Goal: Obtain resource: Download file/media

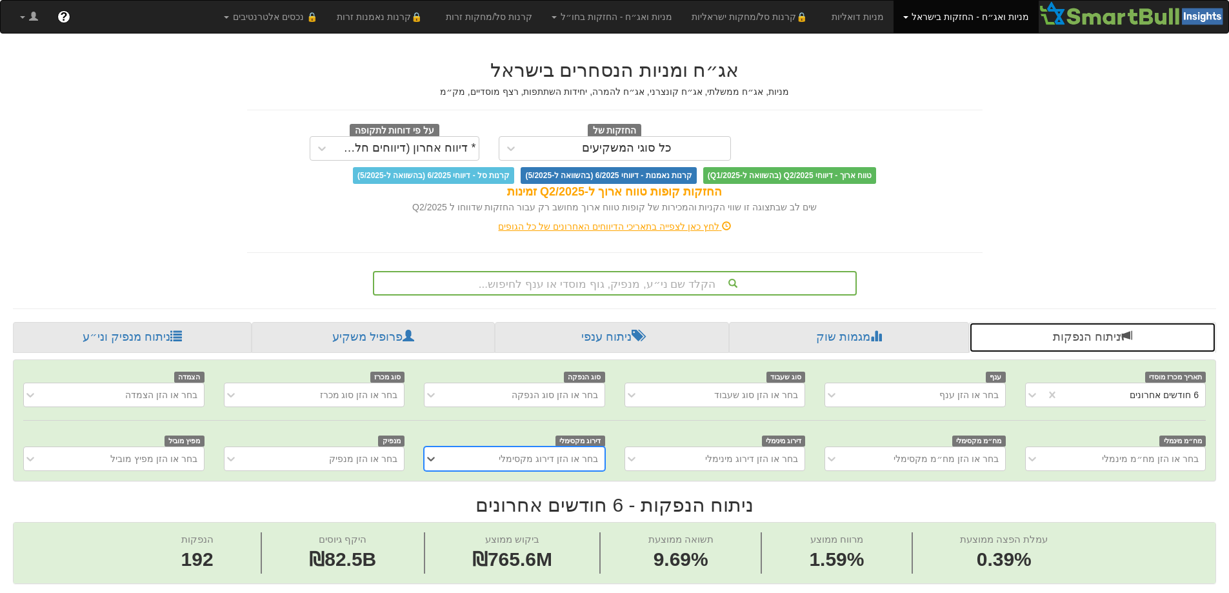
click at [1082, 337] on link "ניתוח הנפקות" at bounding box center [1092, 337] width 247 height 31
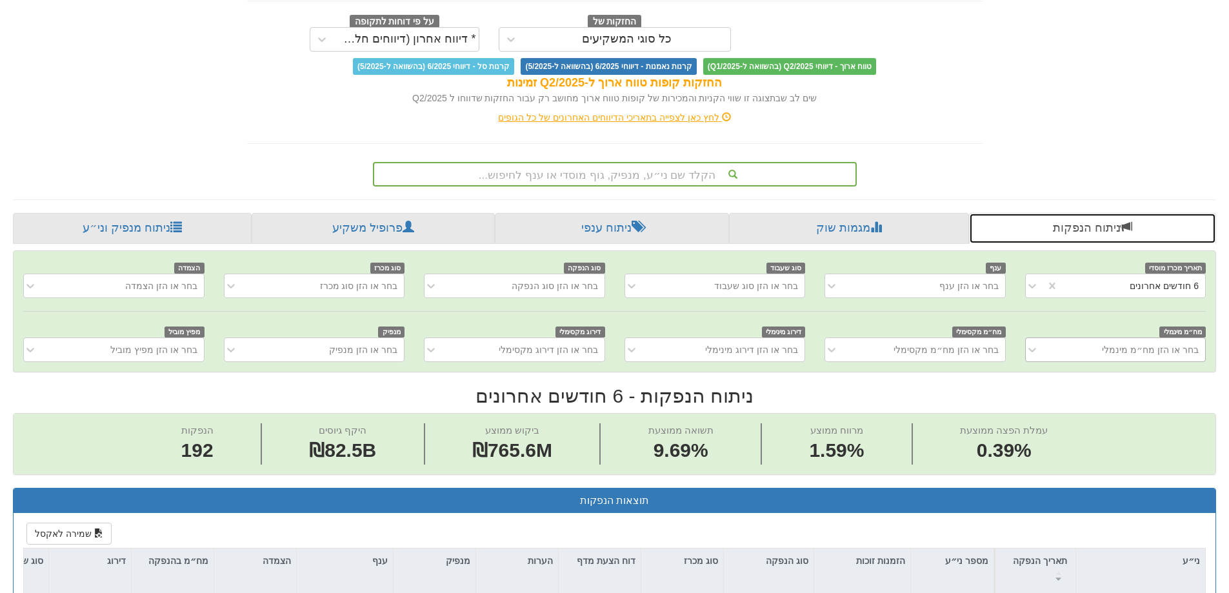
scroll to position [129, 0]
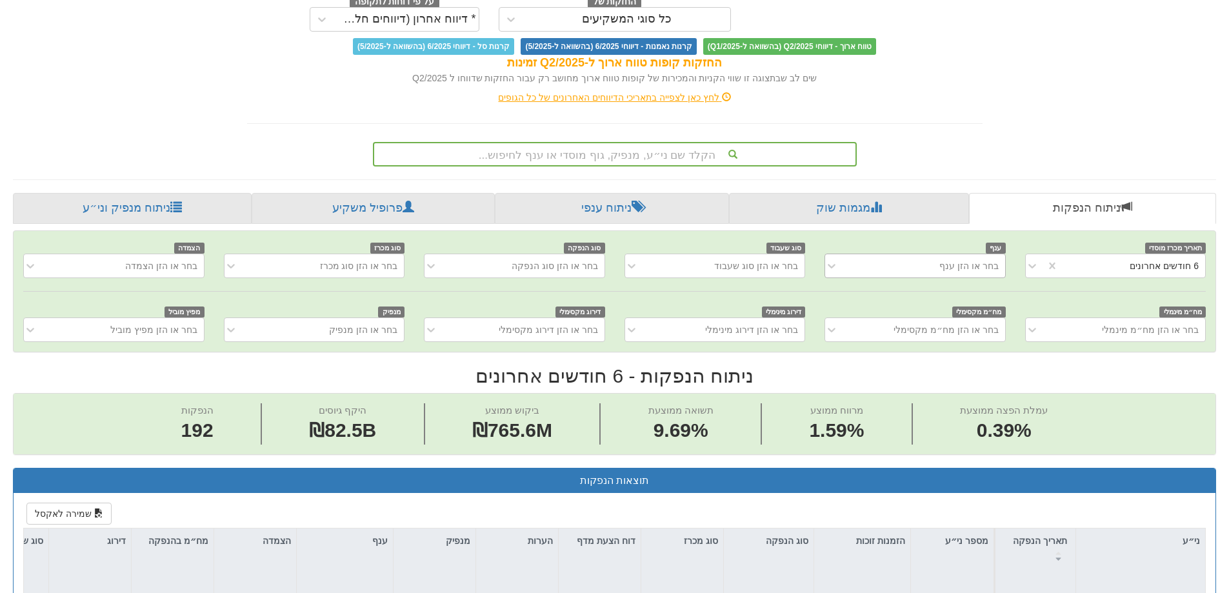
click at [926, 268] on div "בחר או הזן ענף" at bounding box center [924, 265] width 159 height 21
click at [910, 262] on div "בחר או הזן ענף" at bounding box center [924, 265] width 159 height 21
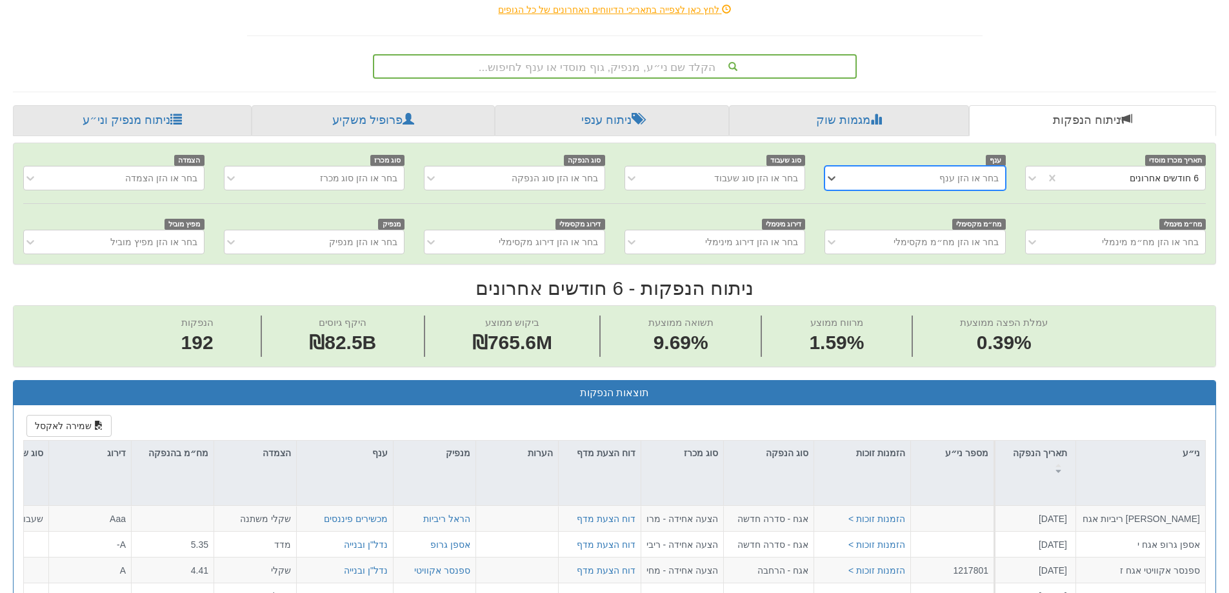
scroll to position [194, 0]
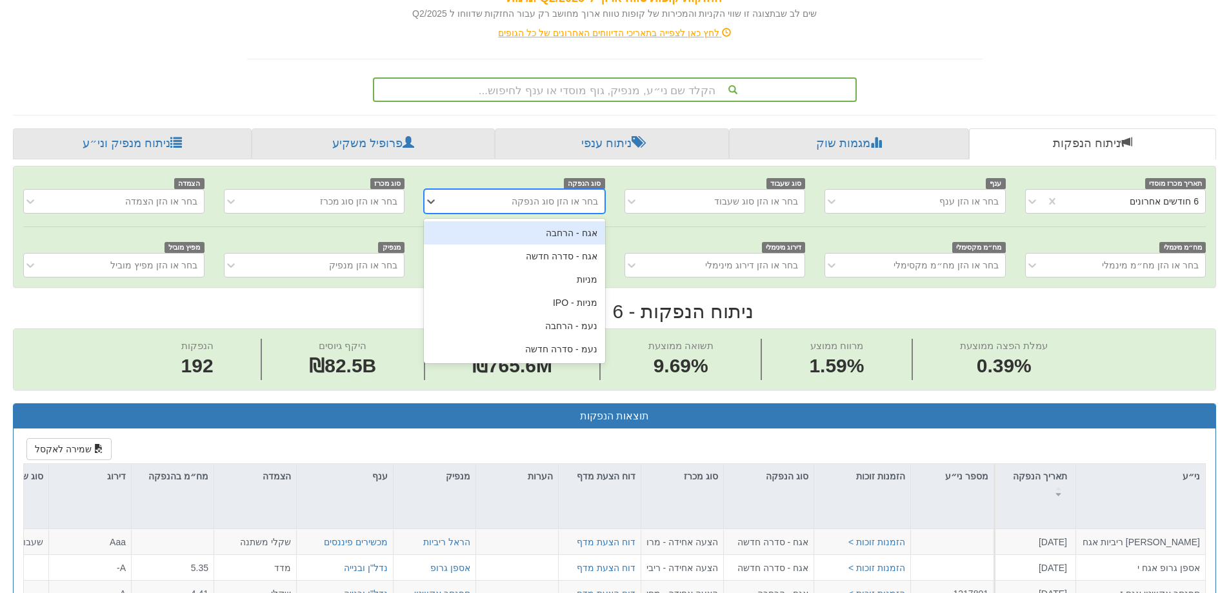
click at [568, 203] on div "בחר או הזן סוג הנפקה" at bounding box center [555, 201] width 86 height 13
click at [583, 277] on div "מניות" at bounding box center [514, 279] width 181 height 23
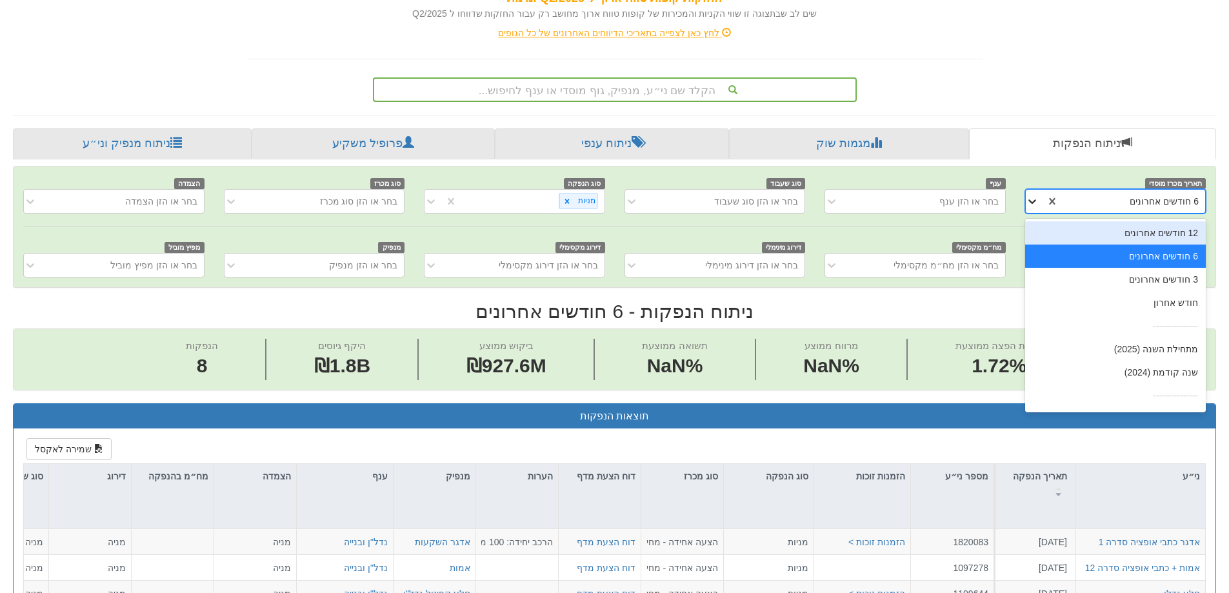
click at [1027, 201] on icon at bounding box center [1032, 201] width 13 height 13
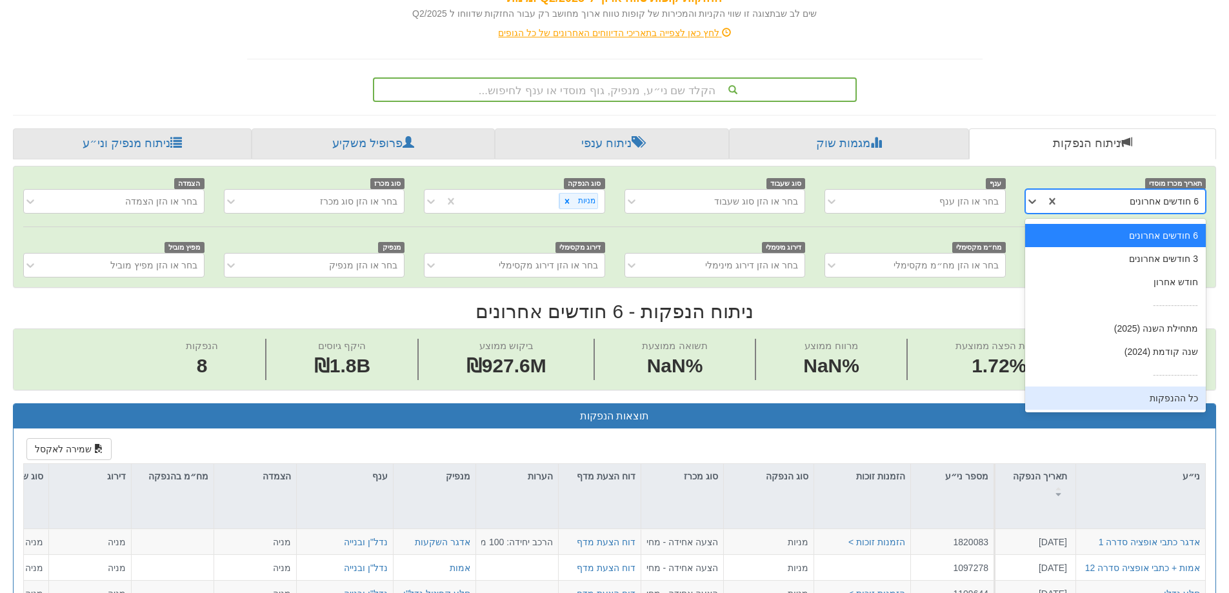
click at [1176, 401] on div "כל ההנפקות" at bounding box center [1115, 397] width 181 height 23
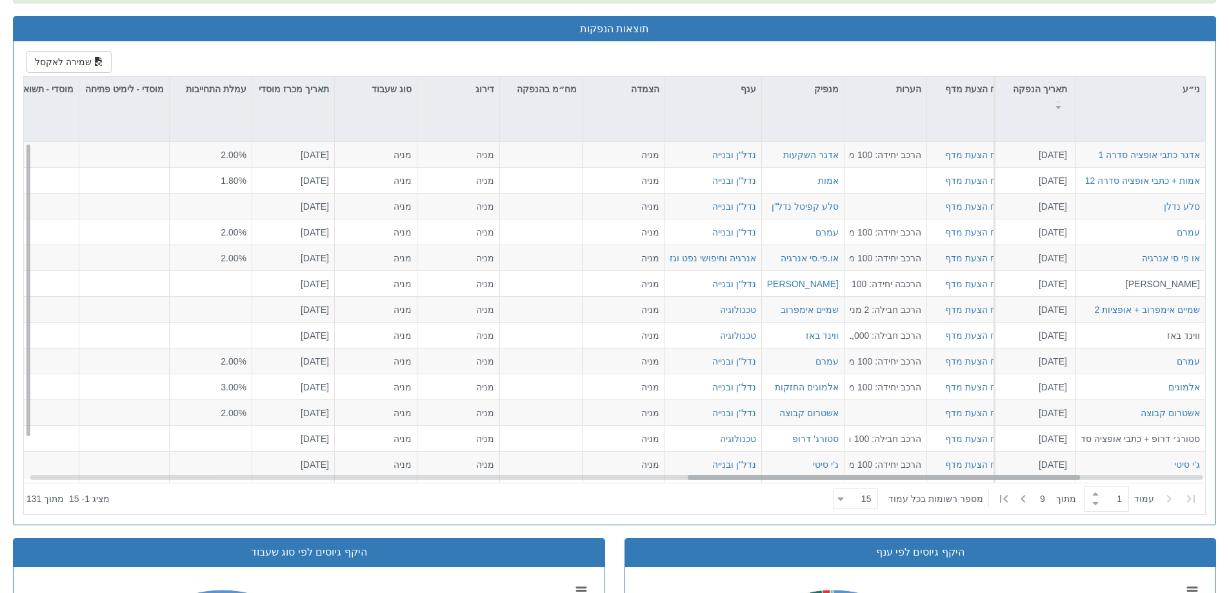
scroll to position [0, 1831]
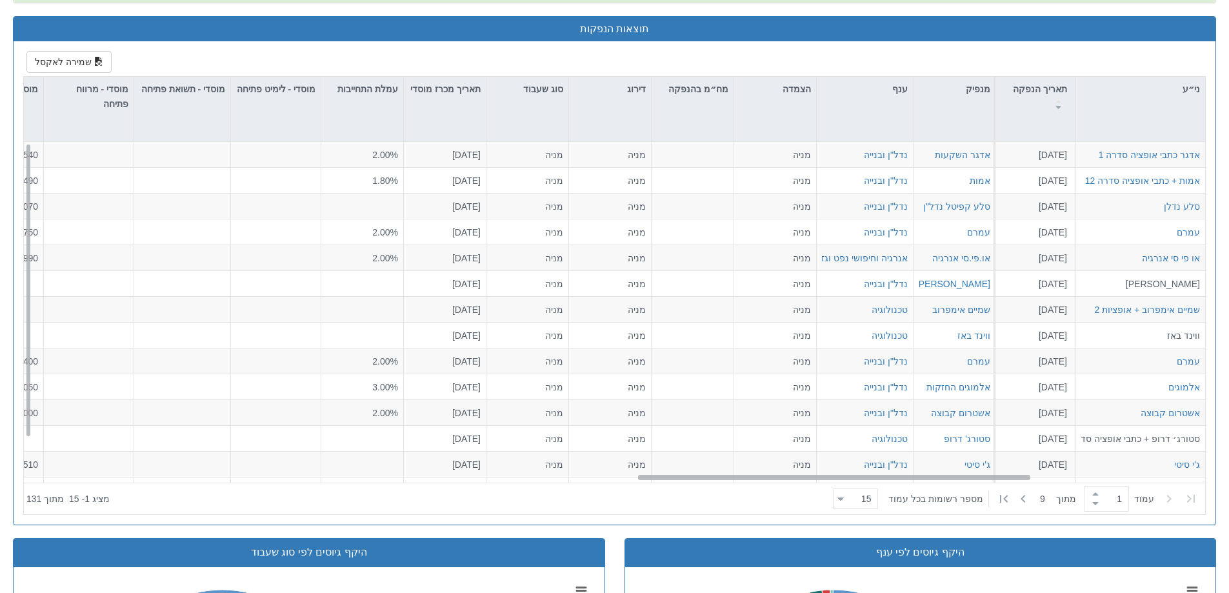
drag, startPoint x: 831, startPoint y: 477, endPoint x: 659, endPoint y: 480, distance: 172.3
click at [659, 480] on div "[PERSON_NAME] כתבי אופציה סדרה 1 [DATE] 1820083 הזמנות זוכות > מניות הצעה אחידה…" at bounding box center [614, 312] width 1181 height 341
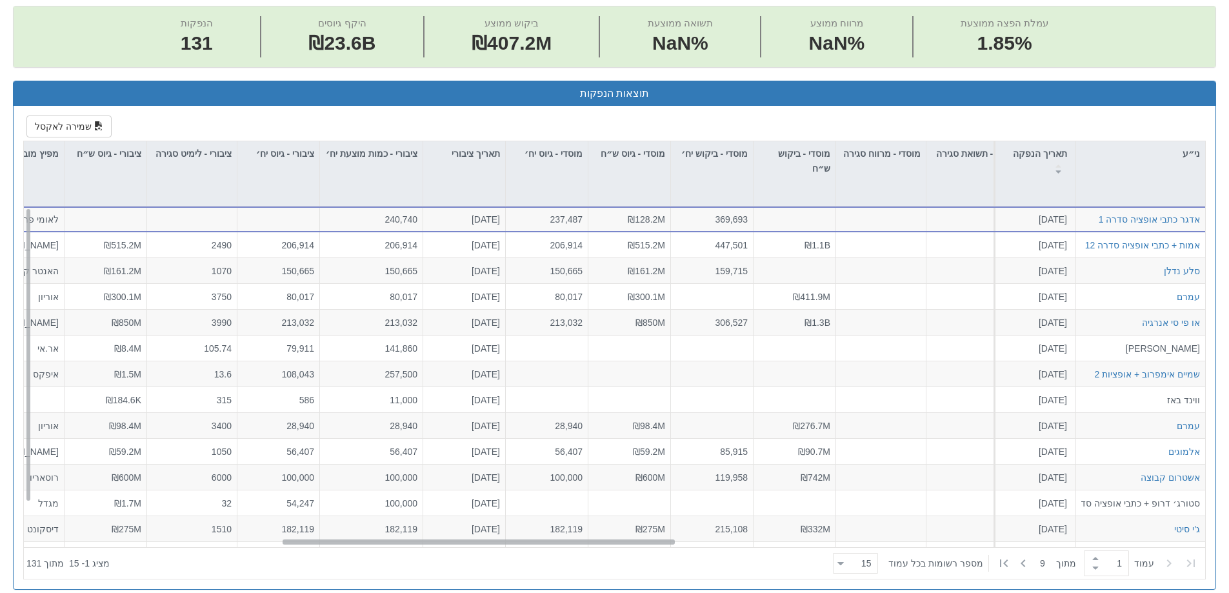
scroll to position [0, 815]
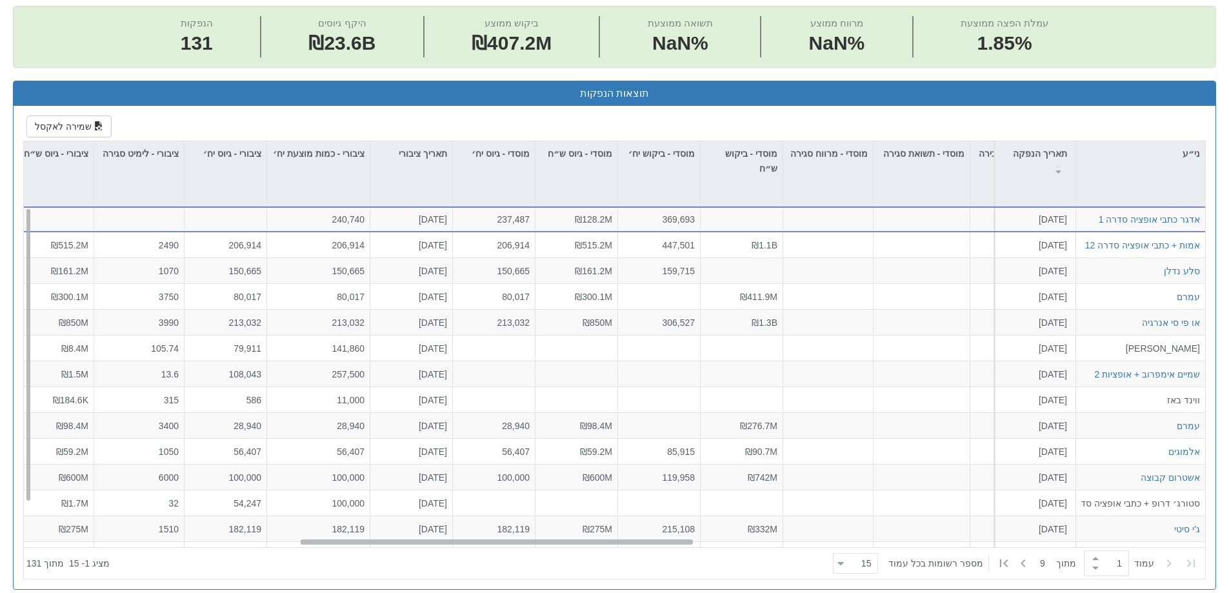
drag, startPoint x: 724, startPoint y: 542, endPoint x: 386, endPoint y: 529, distance: 337.6
click at [386, 529] on div "[PERSON_NAME] כתבי אופציה סדרה 1 [DATE] 1820083 הזמנות זוכות > מניות הצעה אחידה…" at bounding box center [614, 376] width 1181 height 341
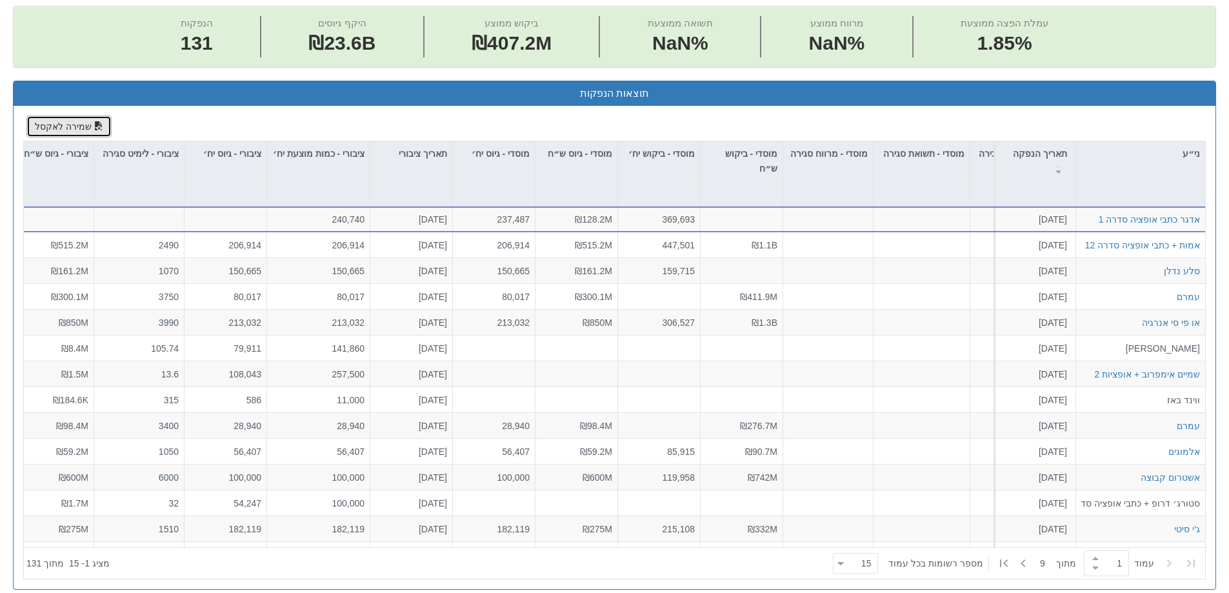
click at [54, 123] on button "שמירה לאקסל" at bounding box center [68, 126] width 85 height 22
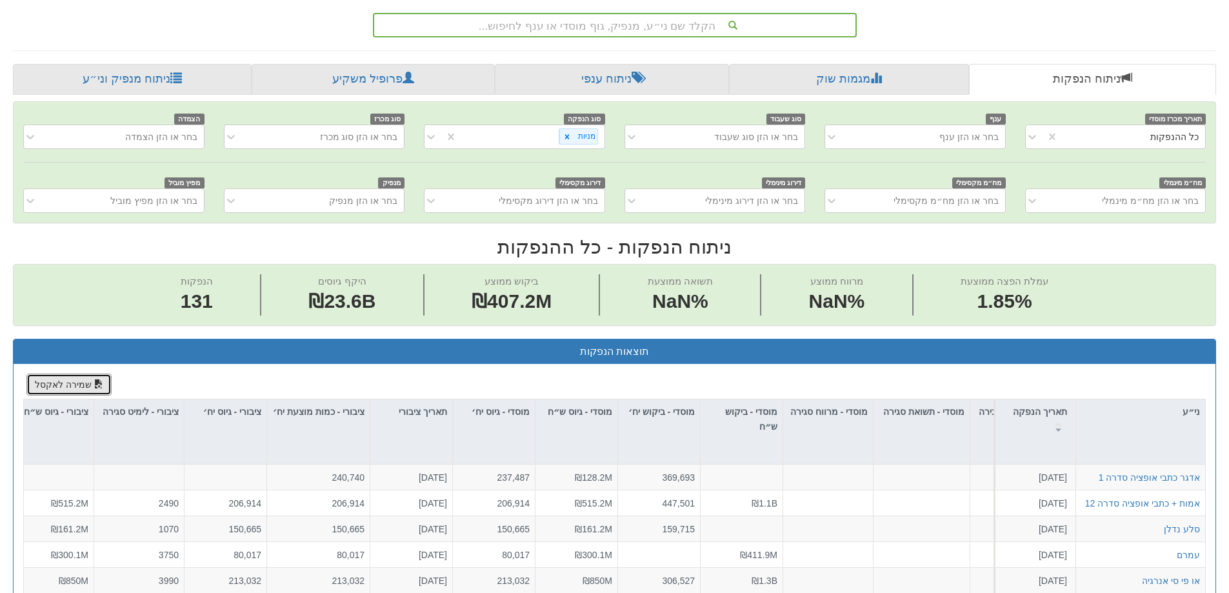
scroll to position [65, 0]
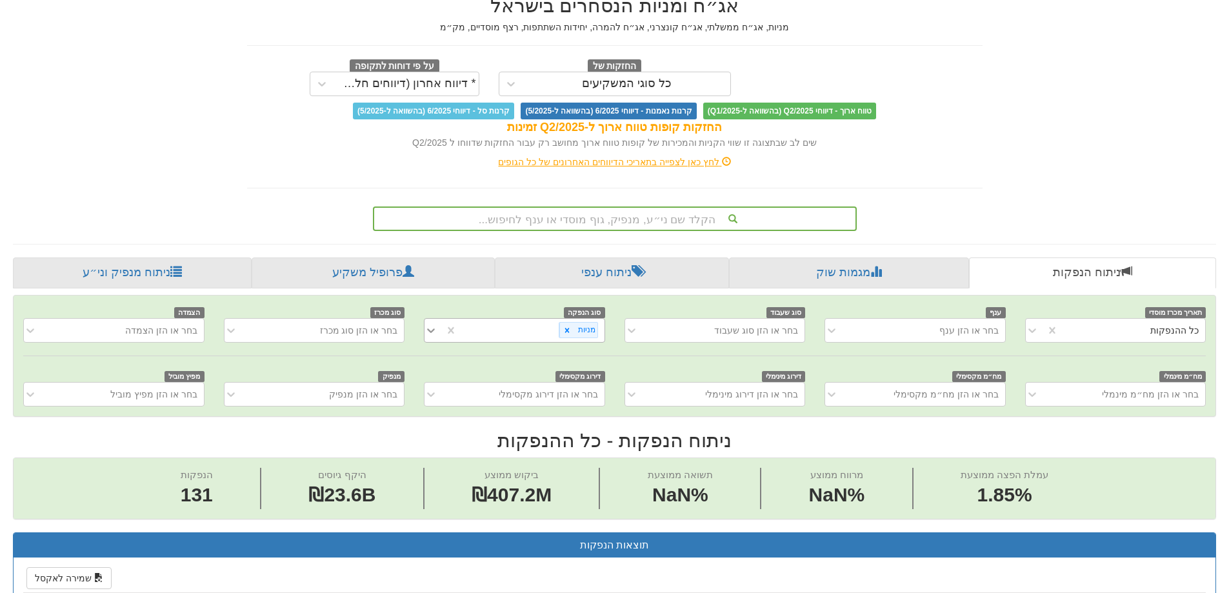
click at [434, 329] on icon at bounding box center [430, 330] width 13 height 13
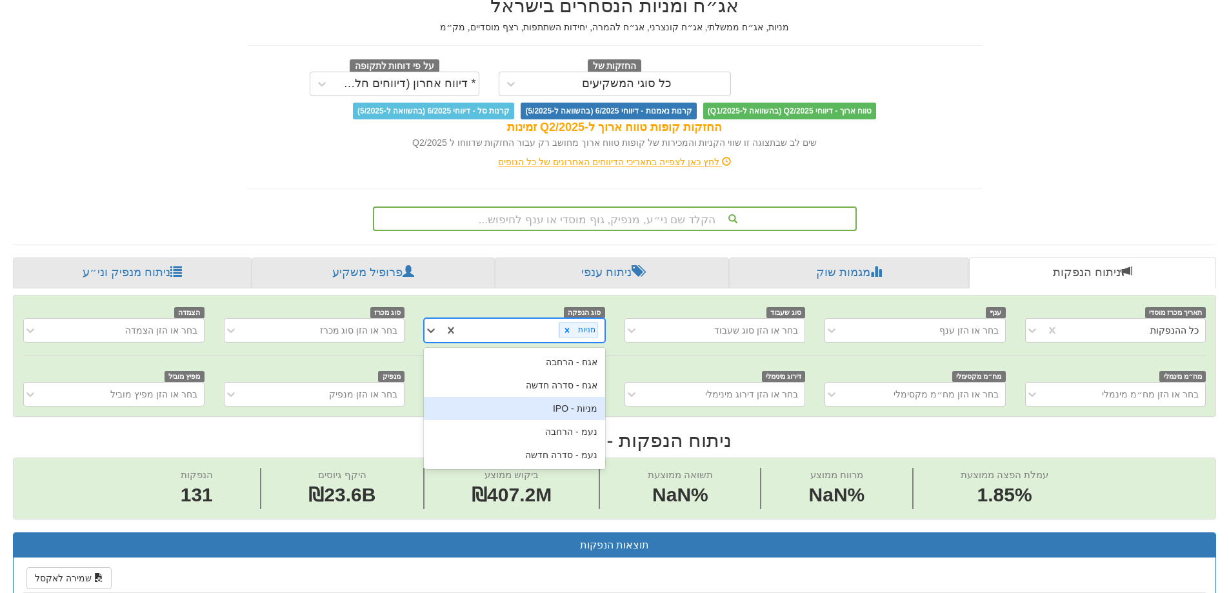
click at [553, 412] on div "מניות - IPO" at bounding box center [514, 408] width 181 height 23
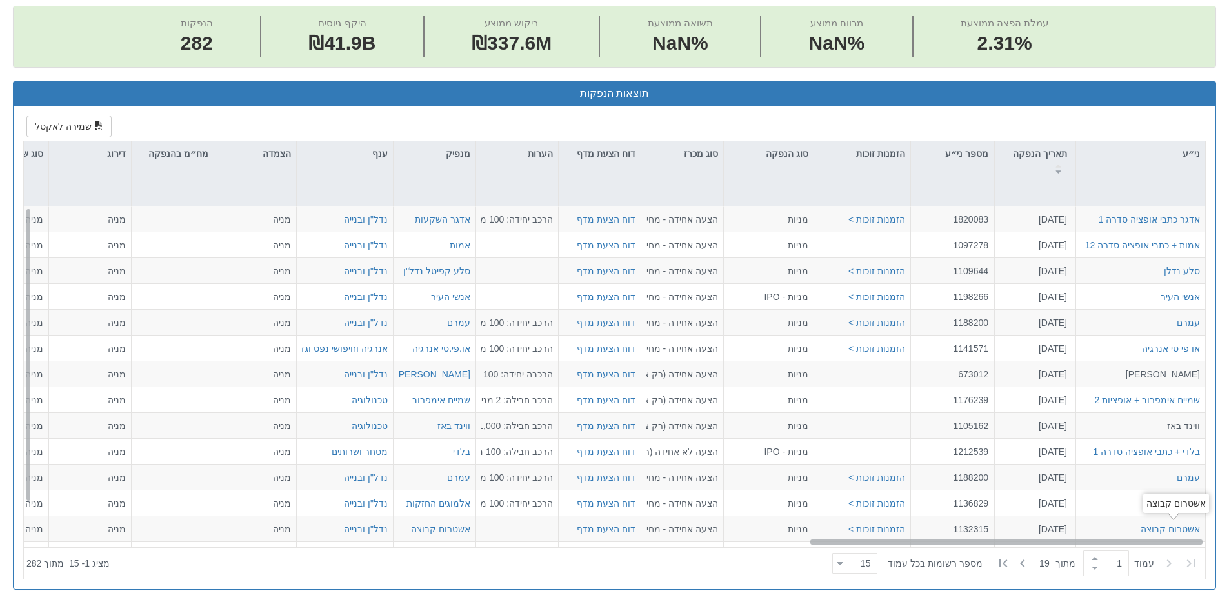
scroll to position [0, 2351]
drag, startPoint x: 654, startPoint y: 542, endPoint x: 1204, endPoint y: 524, distance: 550.6
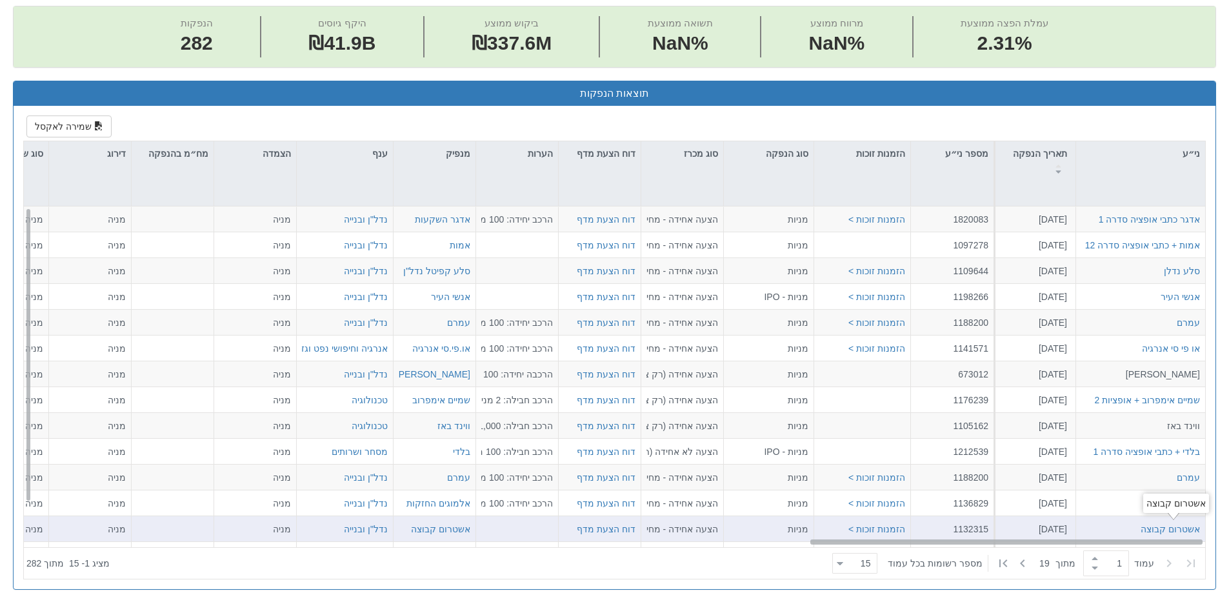
click at [1204, 524] on div "[PERSON_NAME] כתבי אופציה סדרה 1 [DATE] 1820083 הזמנות זוכות > מניות הצעה אחידה…" at bounding box center [614, 376] width 1181 height 341
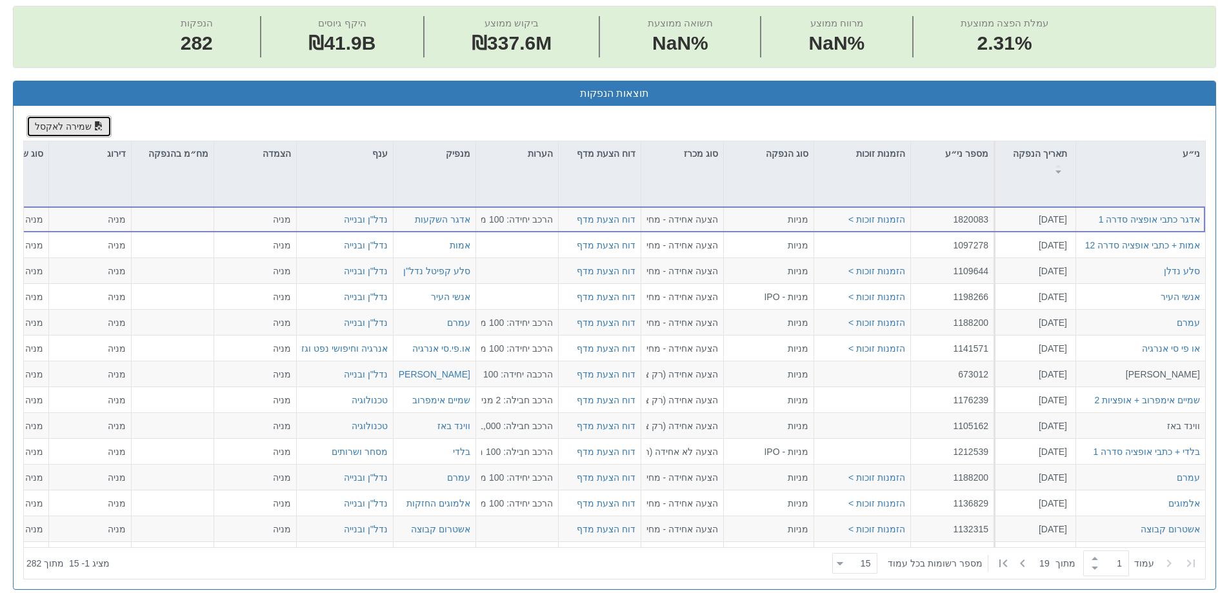
click at [69, 130] on button "שמירה לאקסל" at bounding box center [68, 126] width 85 height 22
